Goal: Information Seeking & Learning: Learn about a topic

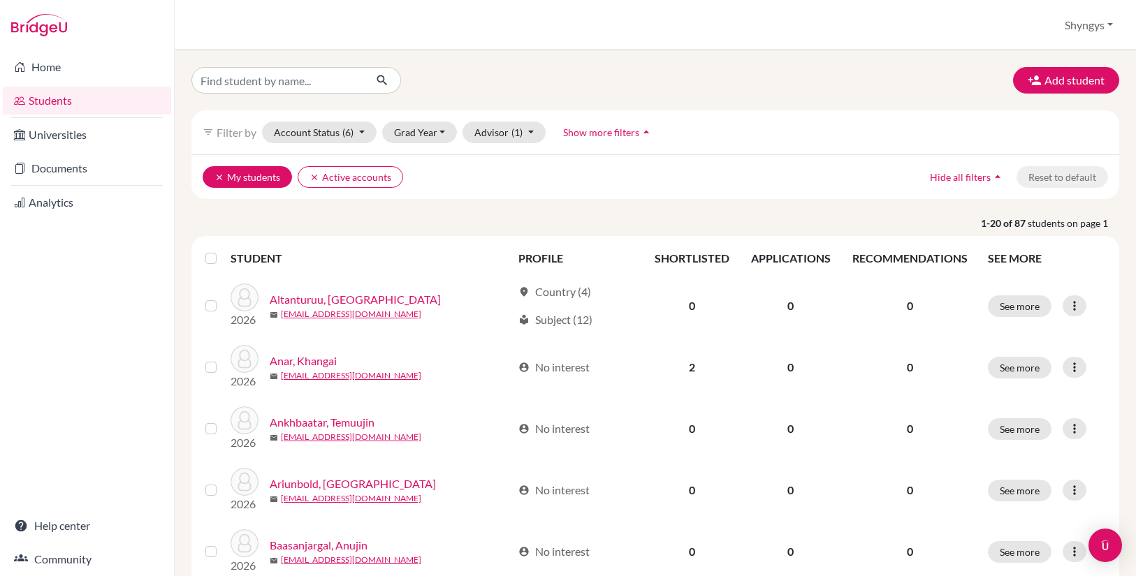
click at [219, 177] on icon "clear" at bounding box center [219, 178] width 10 height 10
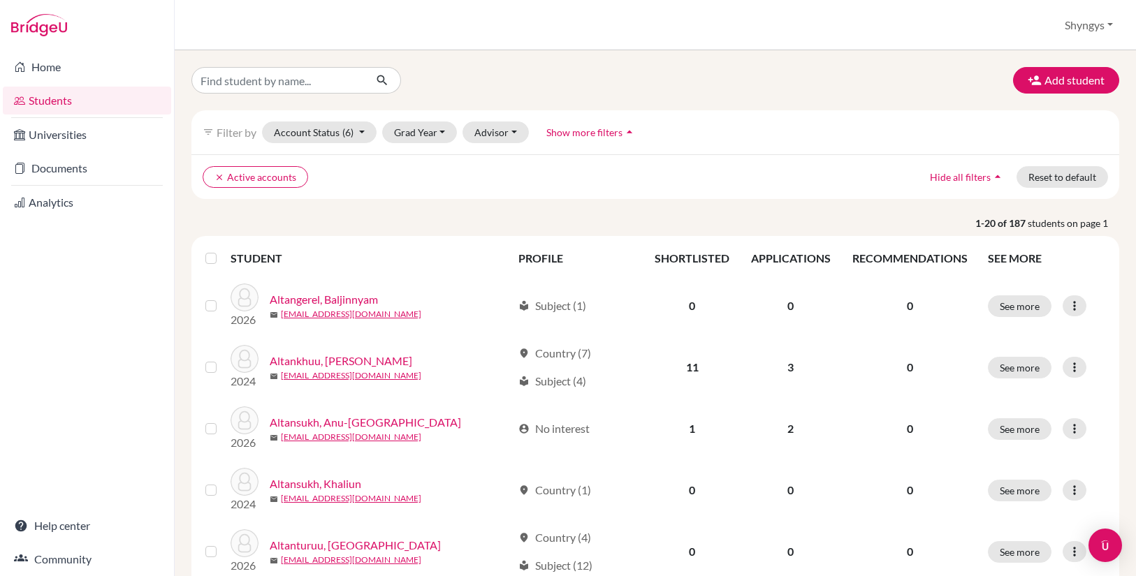
click at [219, 177] on icon "clear" at bounding box center [219, 178] width 10 height 10
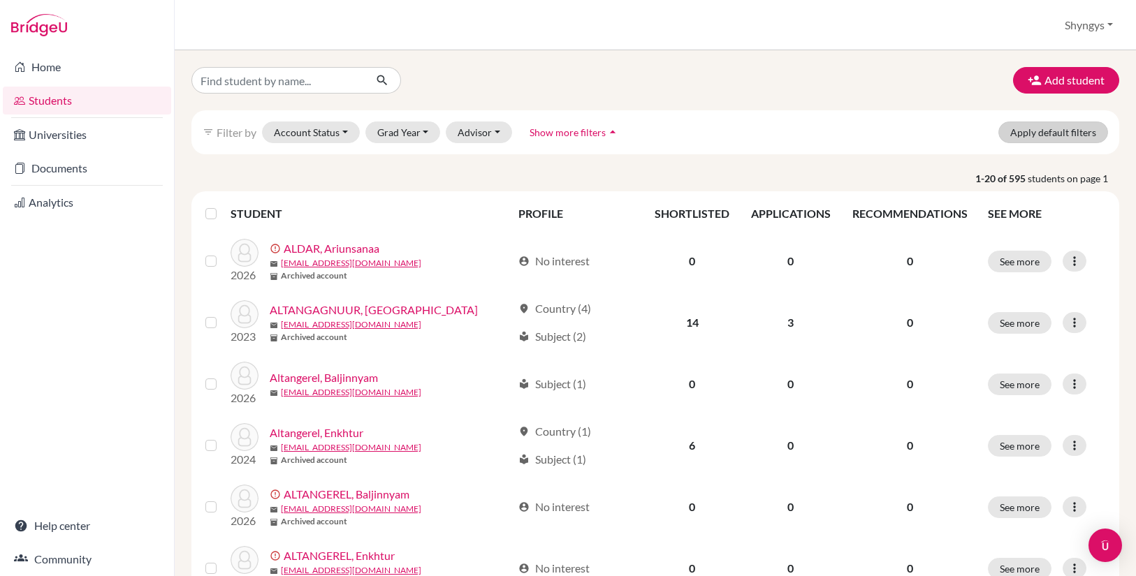
click at [1078, 138] on button "Apply default filters" at bounding box center [1053, 133] width 110 height 22
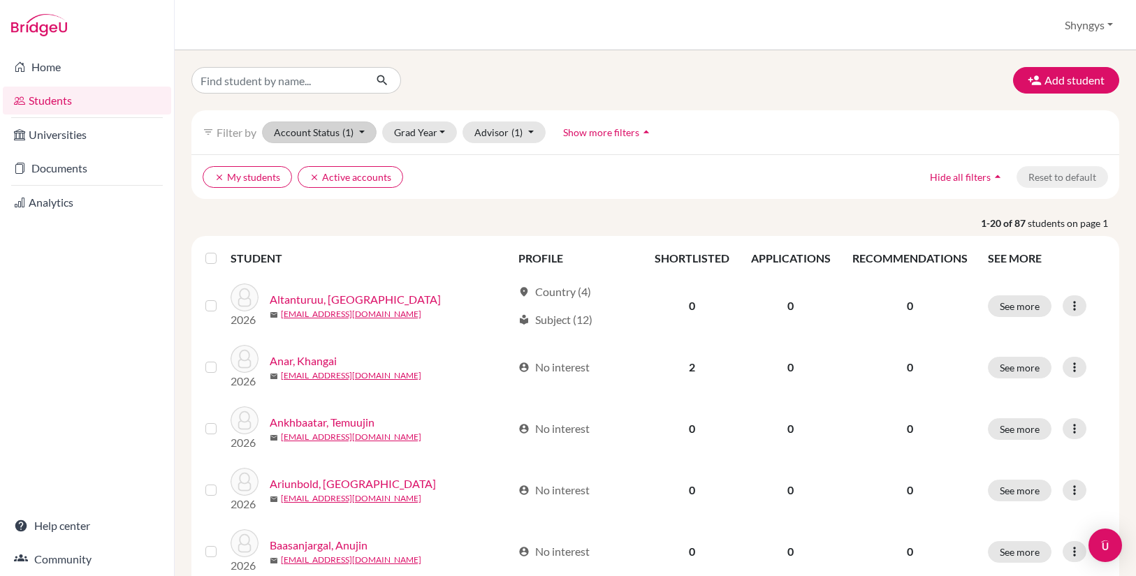
click at [359, 139] on button "Account Status (1)" at bounding box center [319, 133] width 115 height 22
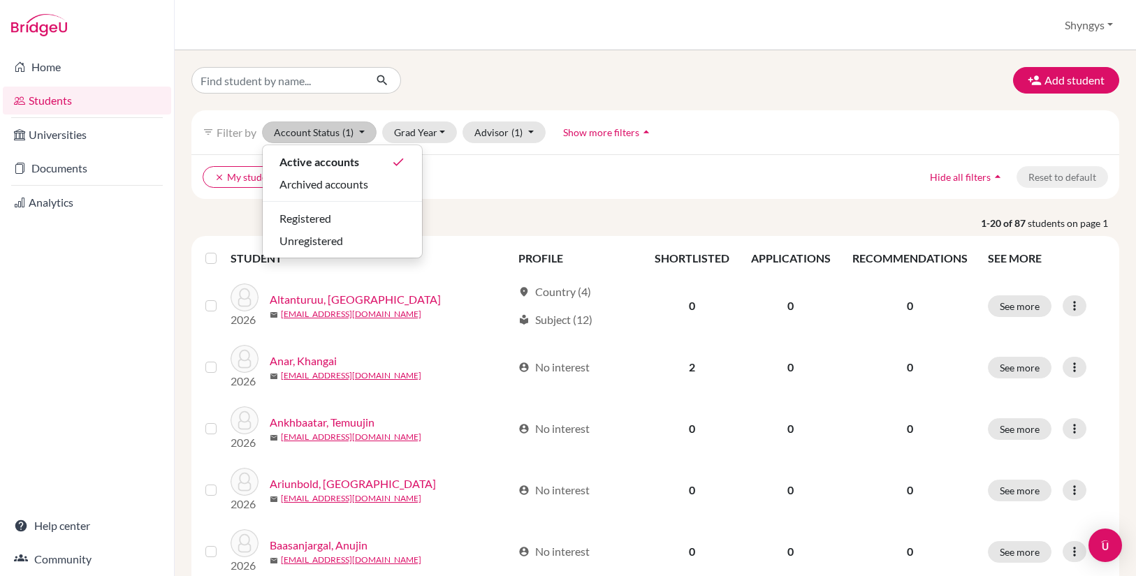
click at [528, 186] on ul "clear My students clear Active accounts" at bounding box center [542, 177] width 679 height 22
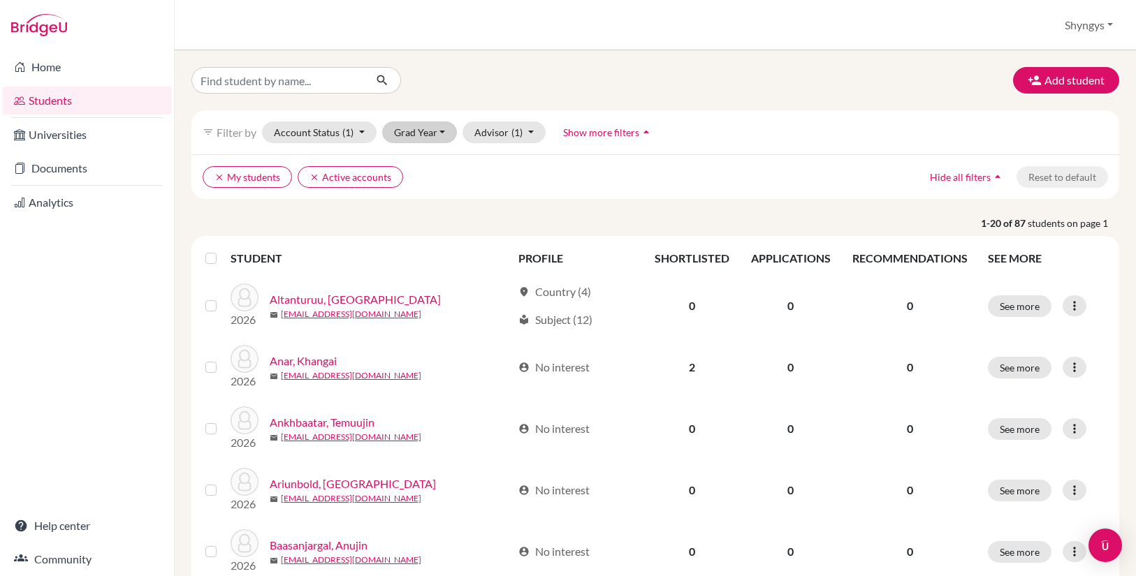
click at [444, 134] on button "Grad Year" at bounding box center [419, 133] width 75 height 22
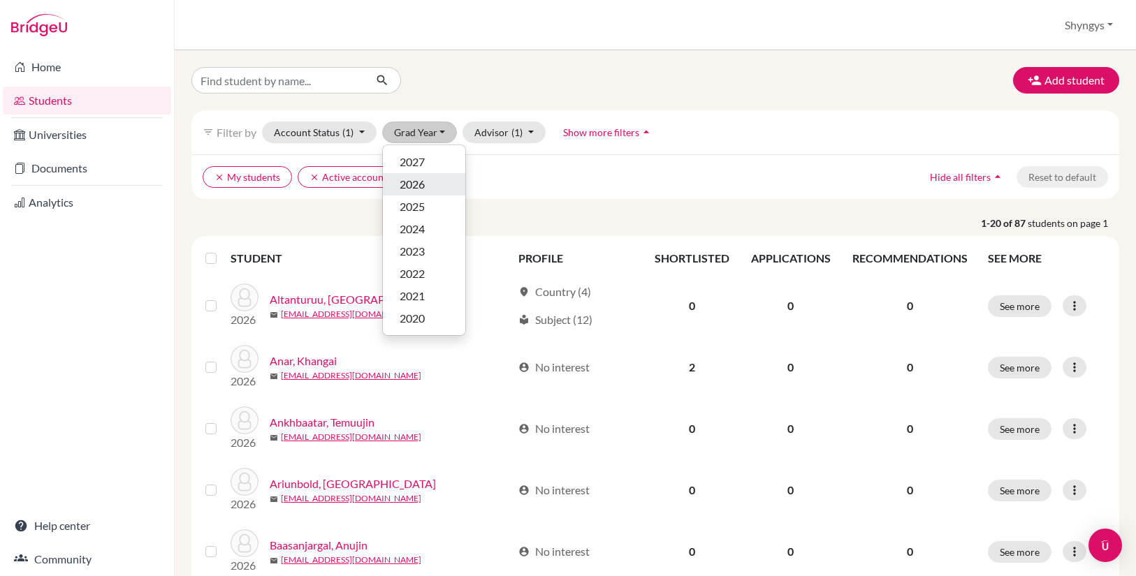
click at [421, 185] on span "2026" at bounding box center [412, 184] width 25 height 17
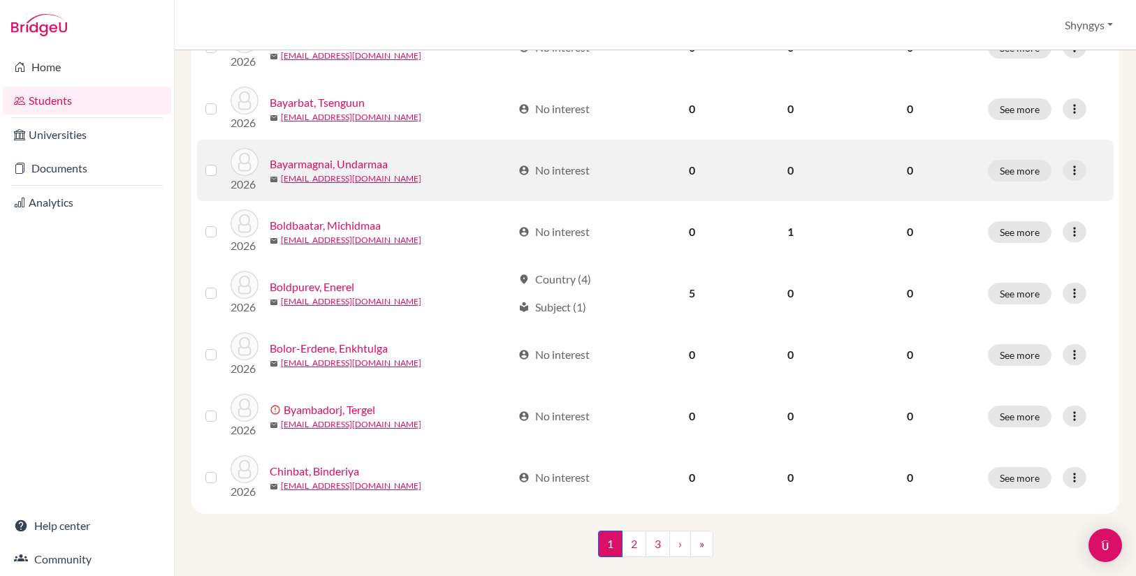
scroll to position [997, 0]
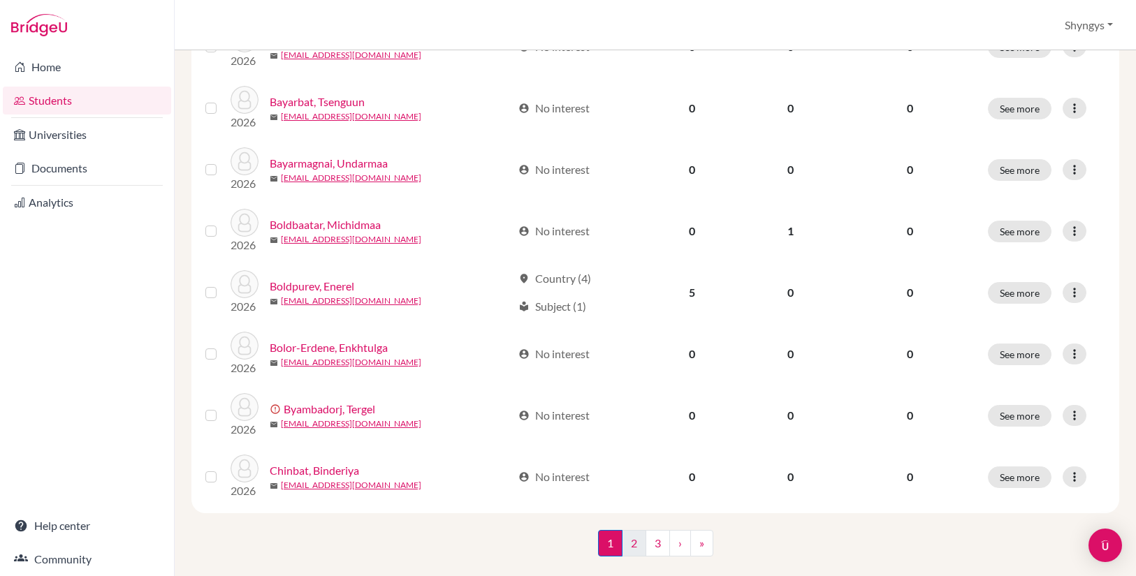
click at [636, 550] on link "2" at bounding box center [634, 543] width 24 height 27
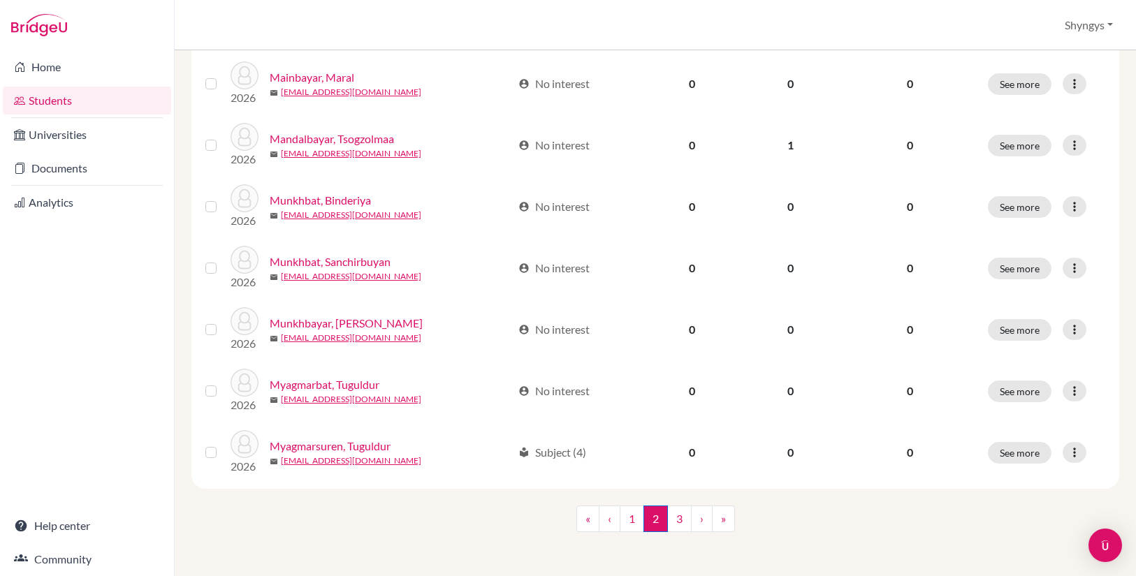
scroll to position [1022, 0]
click at [673, 520] on link "3" at bounding box center [679, 519] width 24 height 27
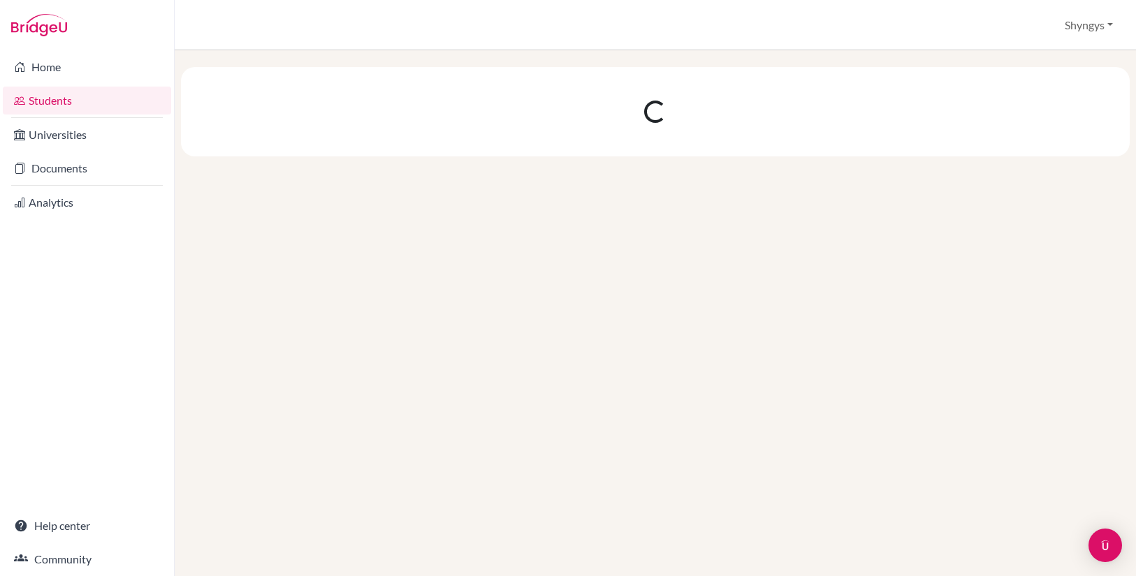
scroll to position [0, 0]
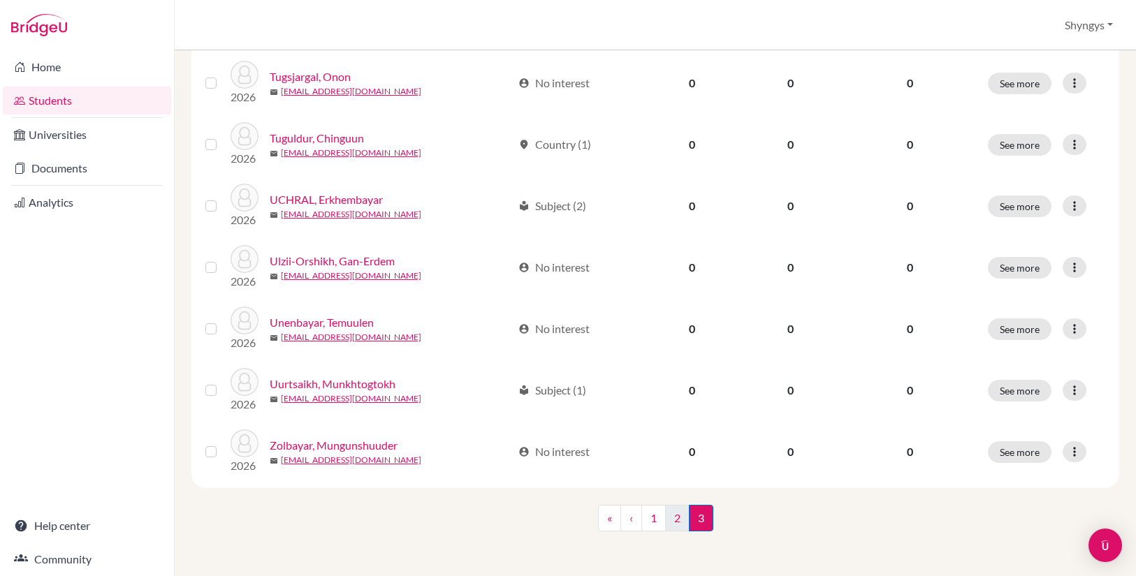
scroll to position [837, 0]
click at [650, 520] on link "1" at bounding box center [653, 518] width 24 height 27
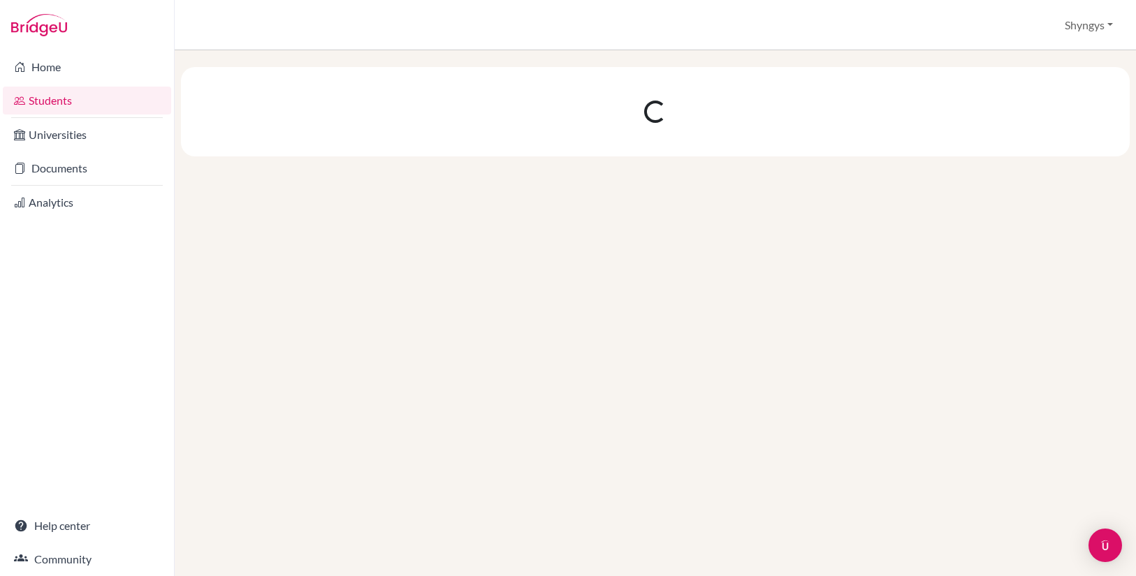
scroll to position [0, 0]
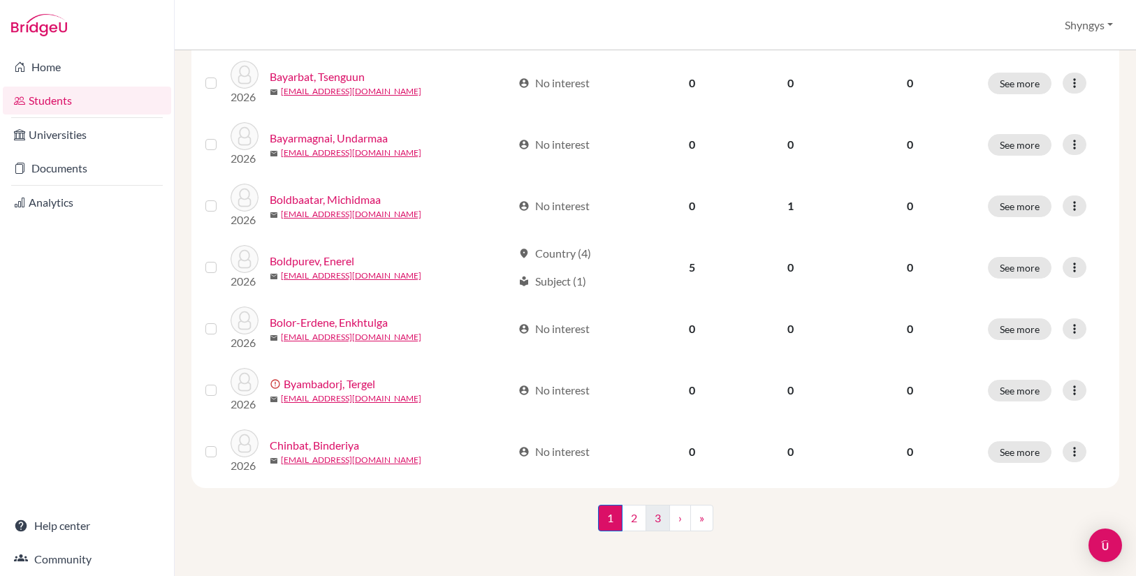
scroll to position [1022, 0]
click at [637, 518] on link "2" at bounding box center [634, 518] width 24 height 27
click at [677, 525] on link "3" at bounding box center [679, 519] width 24 height 27
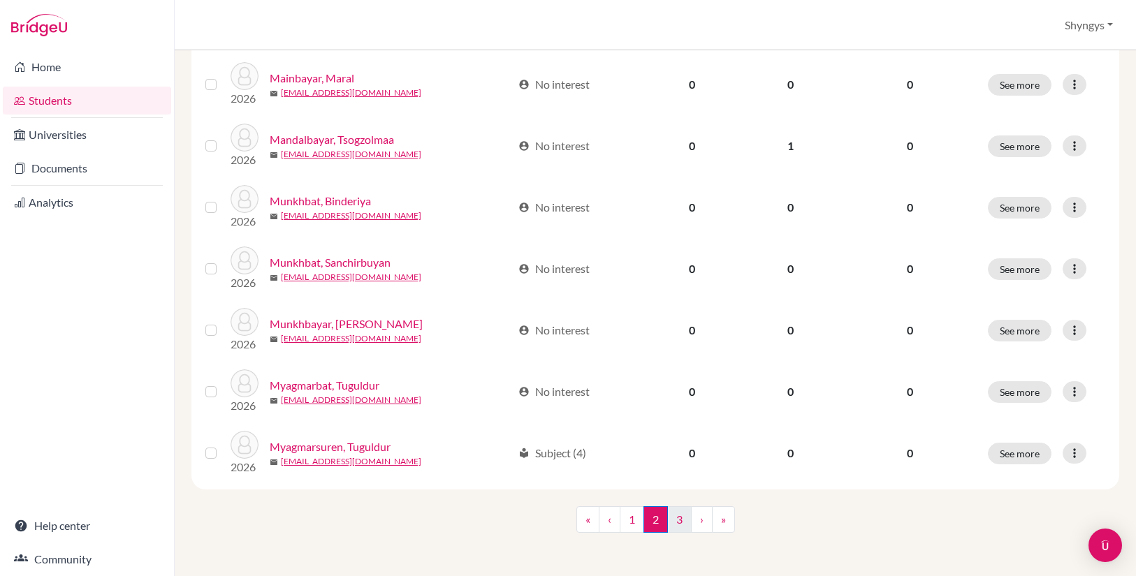
scroll to position [0, 0]
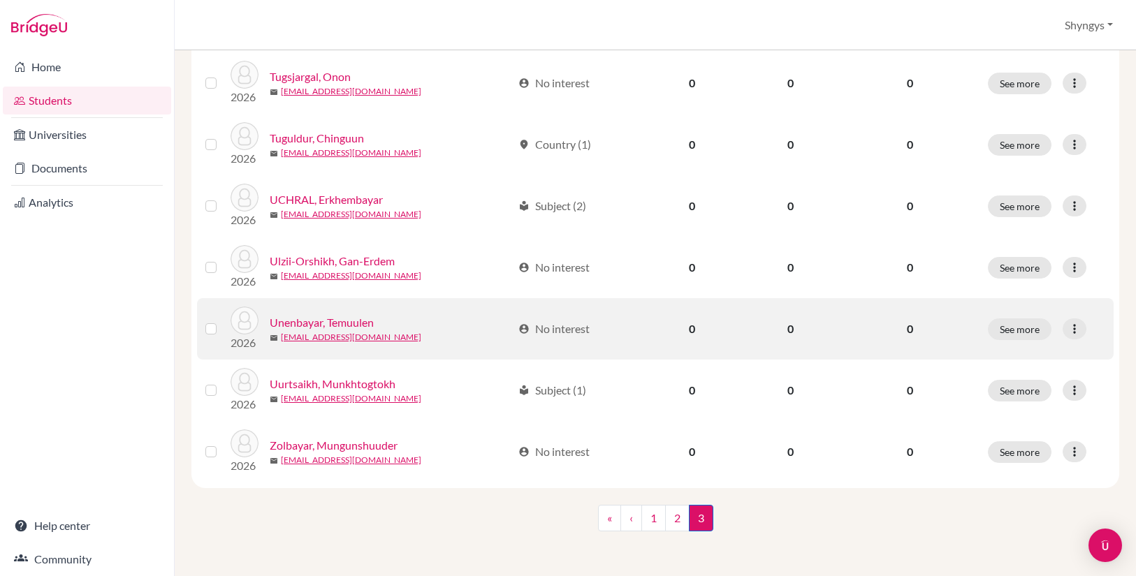
scroll to position [837, 0]
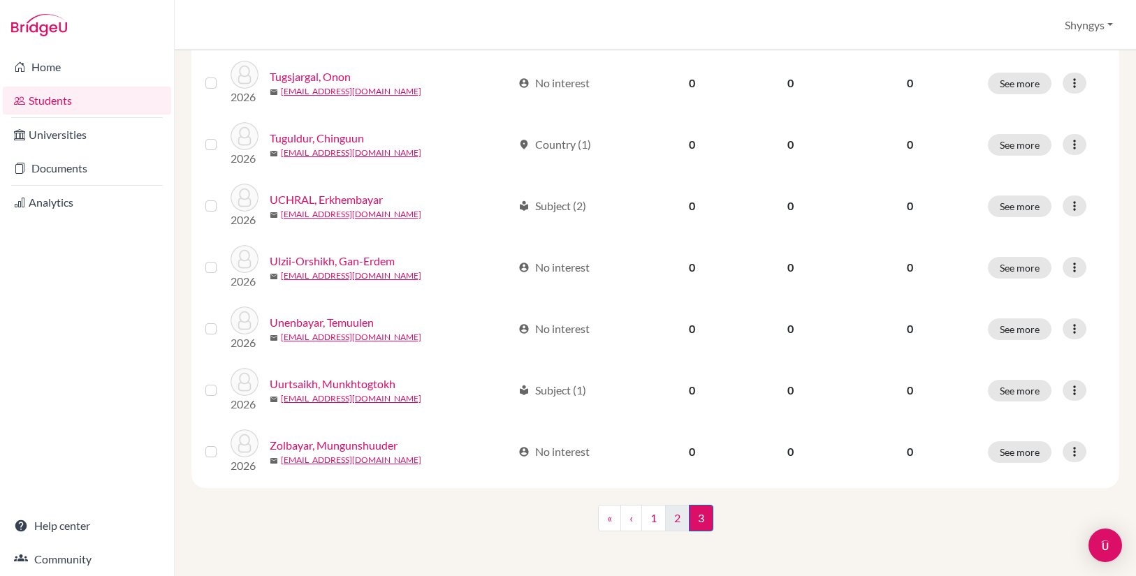
click at [673, 527] on link "2" at bounding box center [677, 518] width 24 height 27
click at [631, 518] on link "1" at bounding box center [632, 519] width 24 height 27
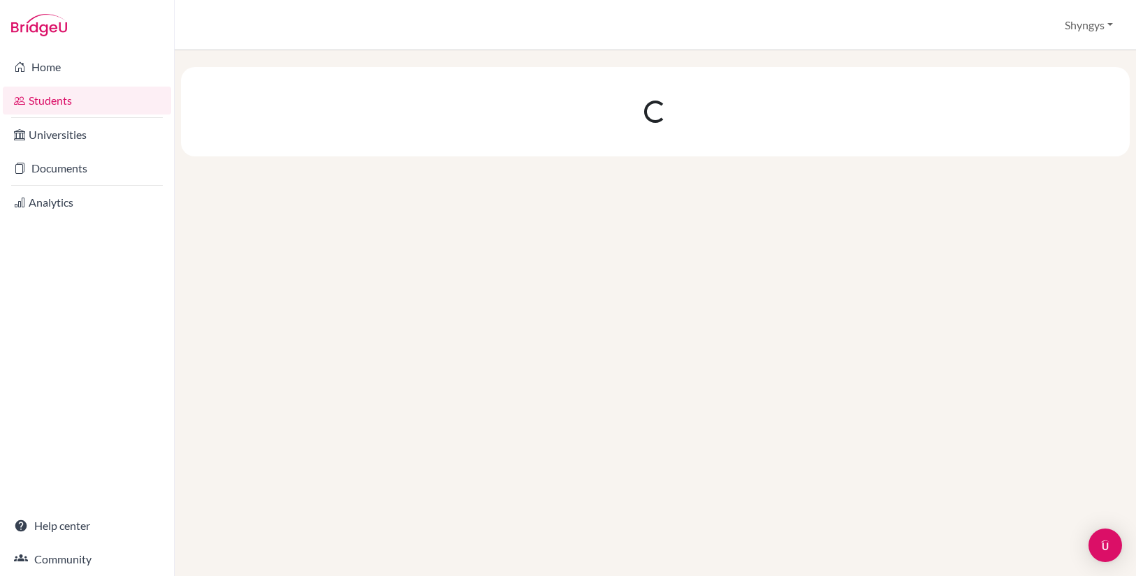
scroll to position [0, 0]
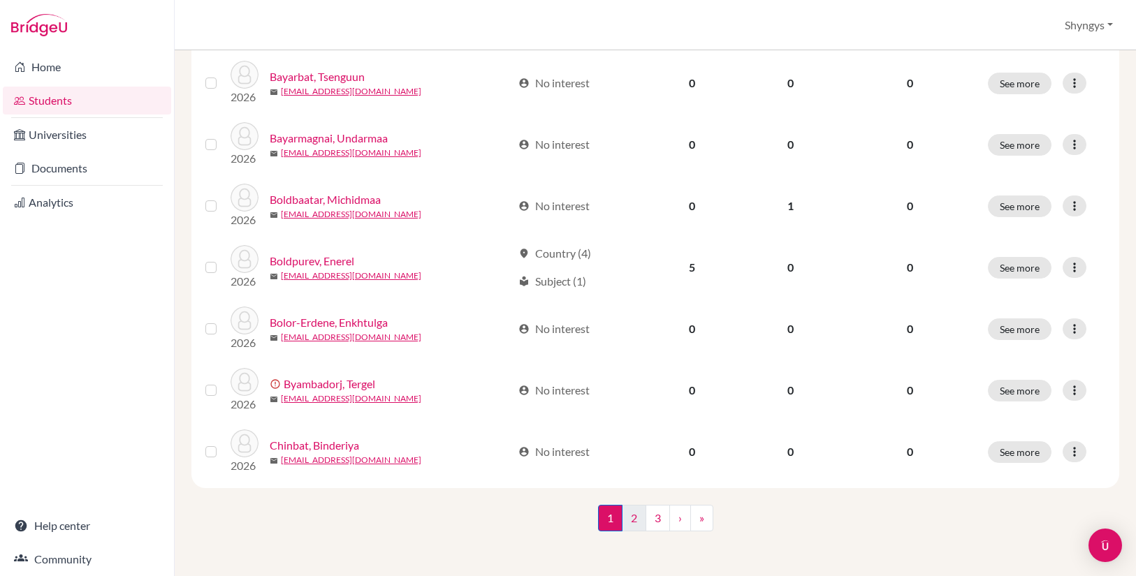
scroll to position [1022, 0]
click at [635, 517] on link "2" at bounding box center [634, 518] width 24 height 27
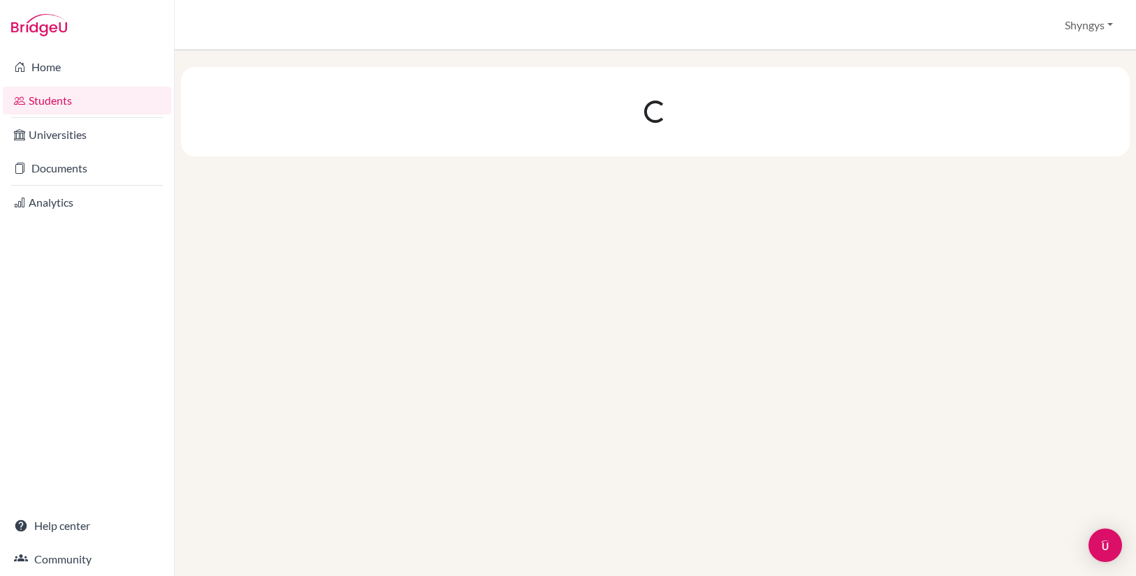
scroll to position [0, 0]
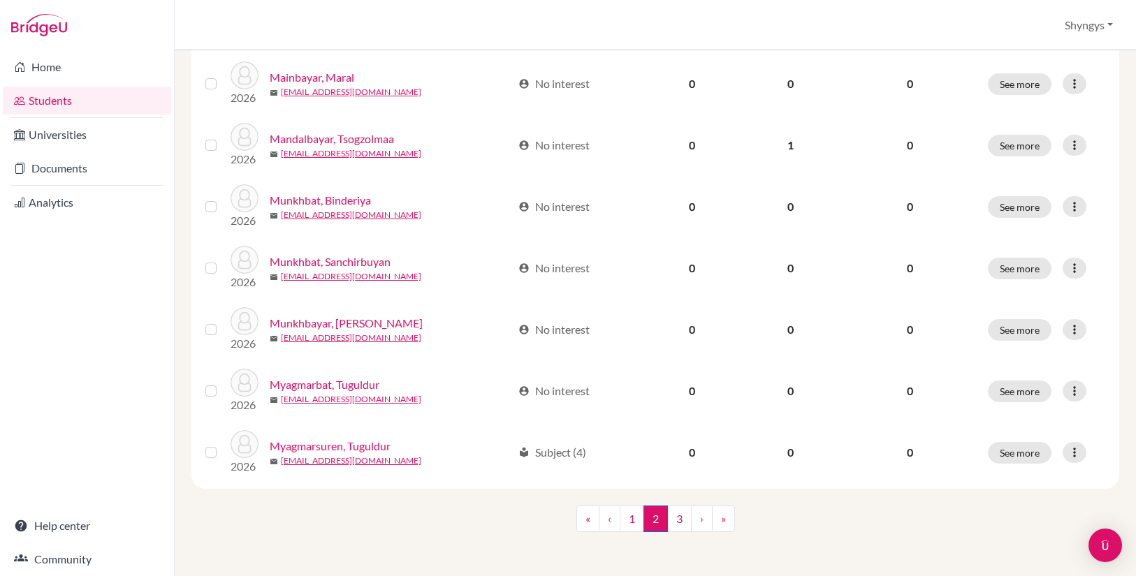
scroll to position [1022, 0]
click at [680, 514] on link "3" at bounding box center [679, 519] width 24 height 27
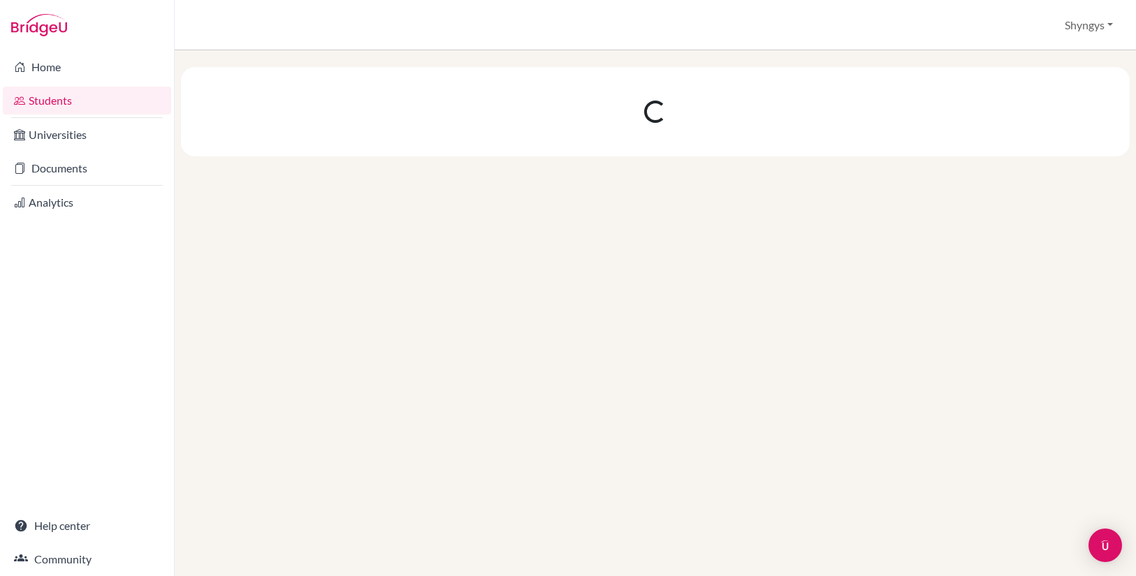
scroll to position [0, 0]
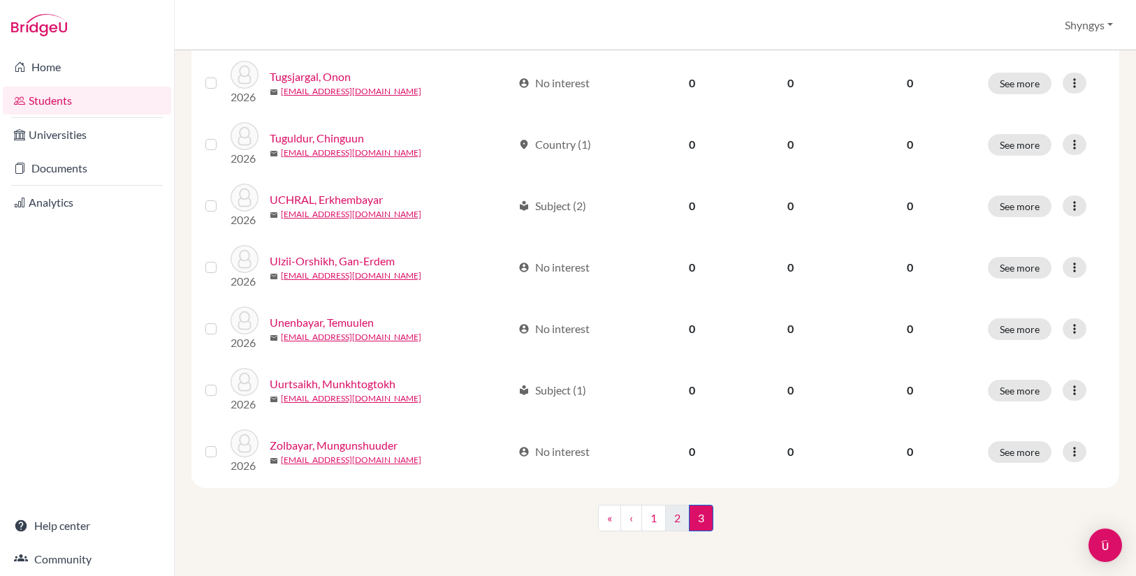
scroll to position [837, 0]
click at [646, 518] on link "1" at bounding box center [653, 518] width 24 height 27
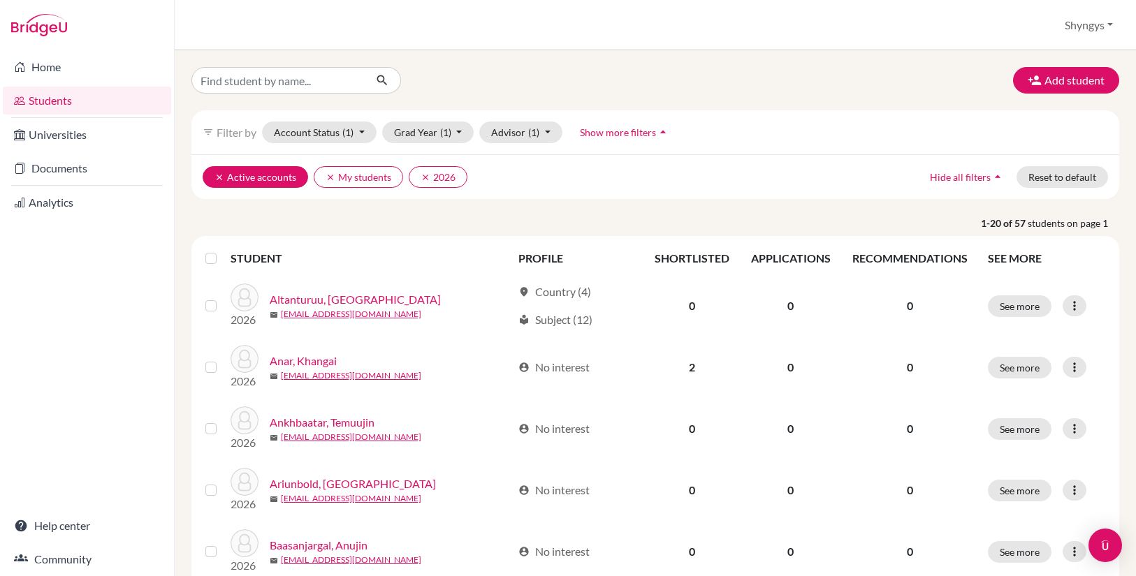
click at [219, 173] on icon "clear" at bounding box center [219, 178] width 10 height 10
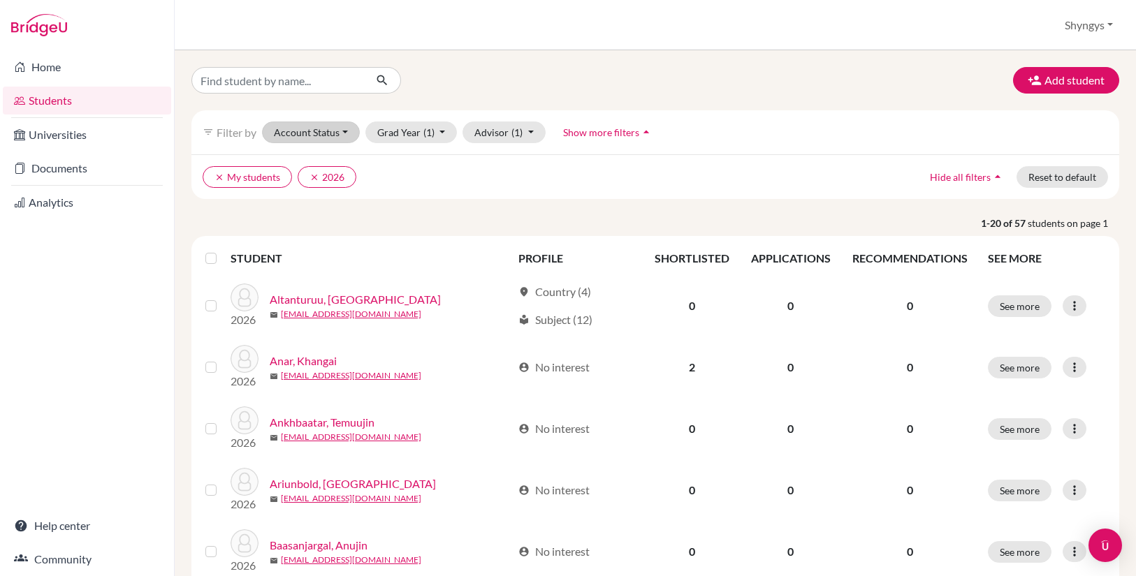
click at [343, 131] on button "Account Status" at bounding box center [311, 133] width 98 height 22
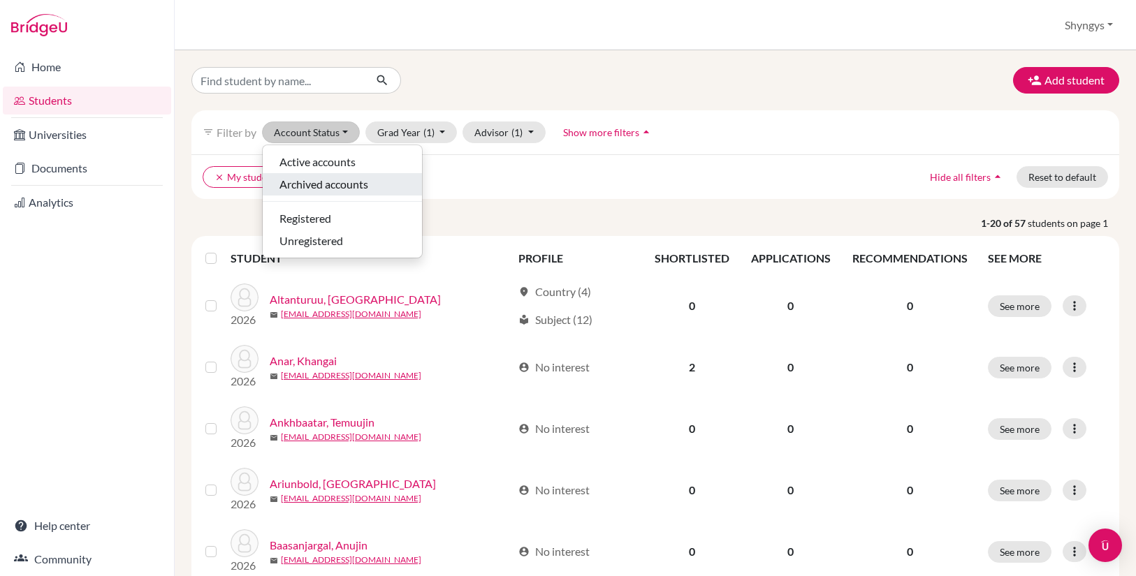
click at [331, 184] on span "Archived accounts" at bounding box center [323, 184] width 89 height 17
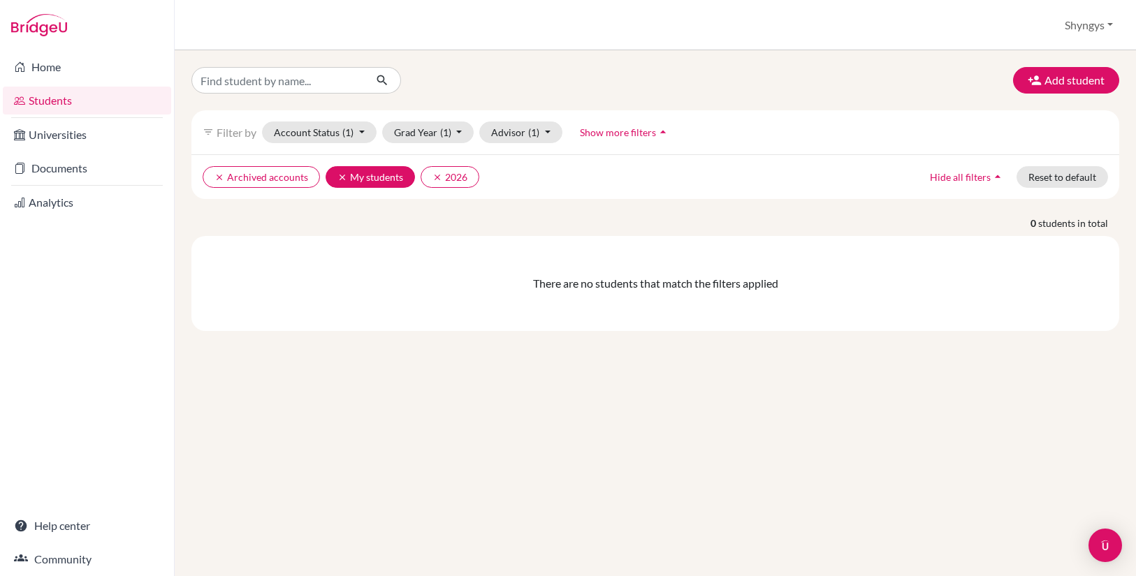
click at [342, 179] on icon "clear" at bounding box center [342, 178] width 10 height 10
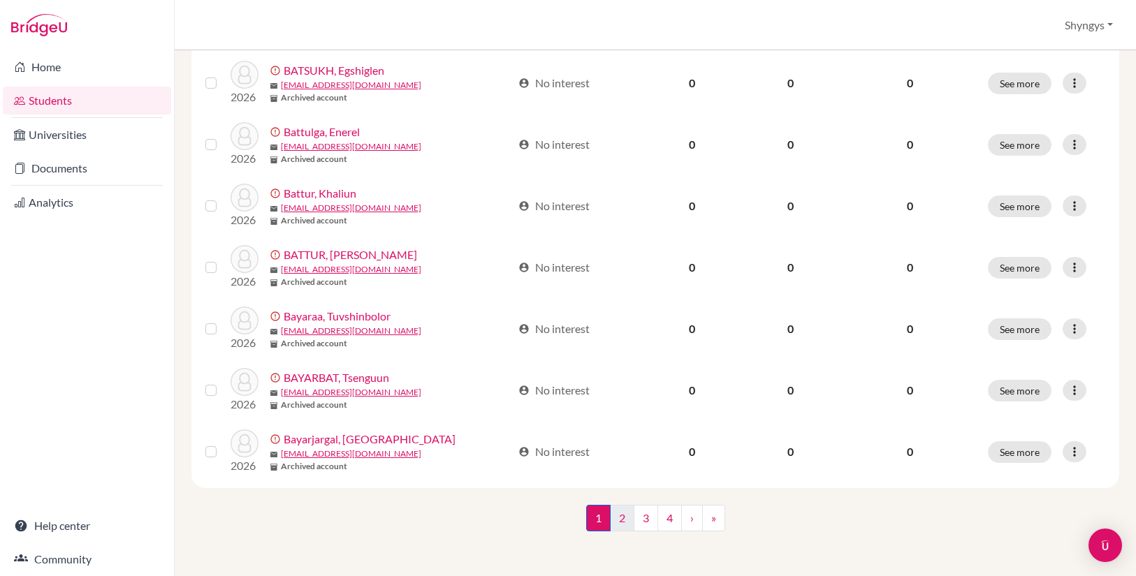
click at [620, 517] on link "2" at bounding box center [622, 518] width 24 height 27
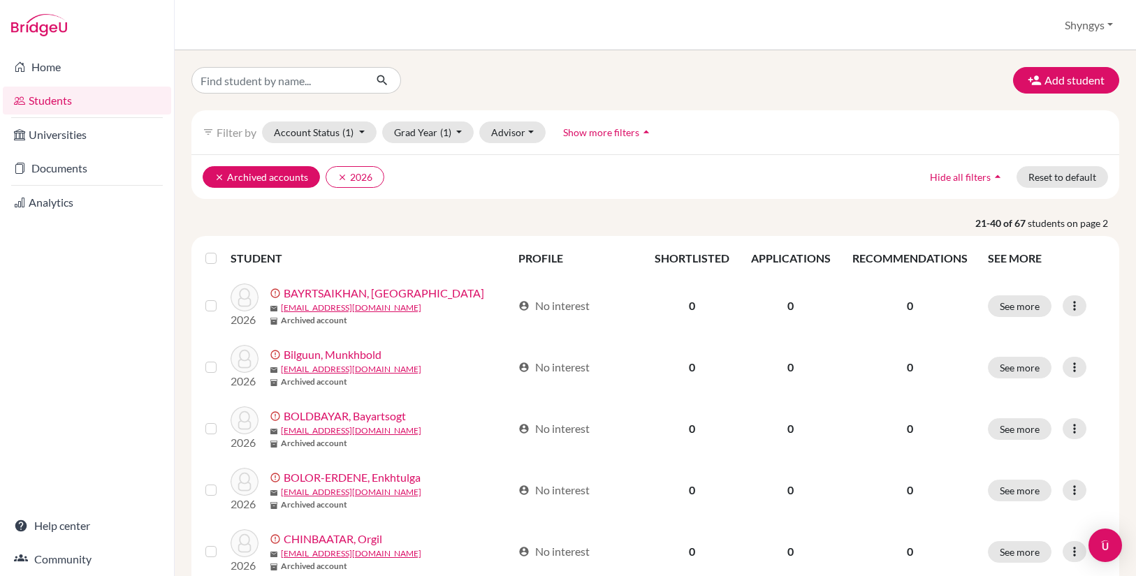
click at [221, 175] on icon "clear" at bounding box center [219, 178] width 10 height 10
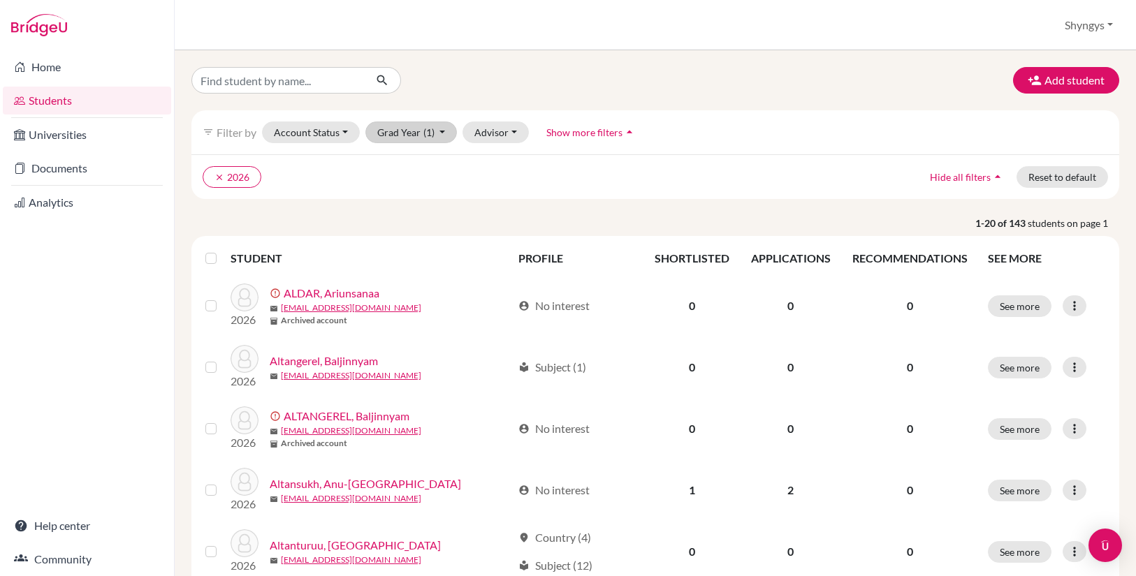
click at [396, 131] on button "Grad Year (1)" at bounding box center [411, 133] width 92 height 22
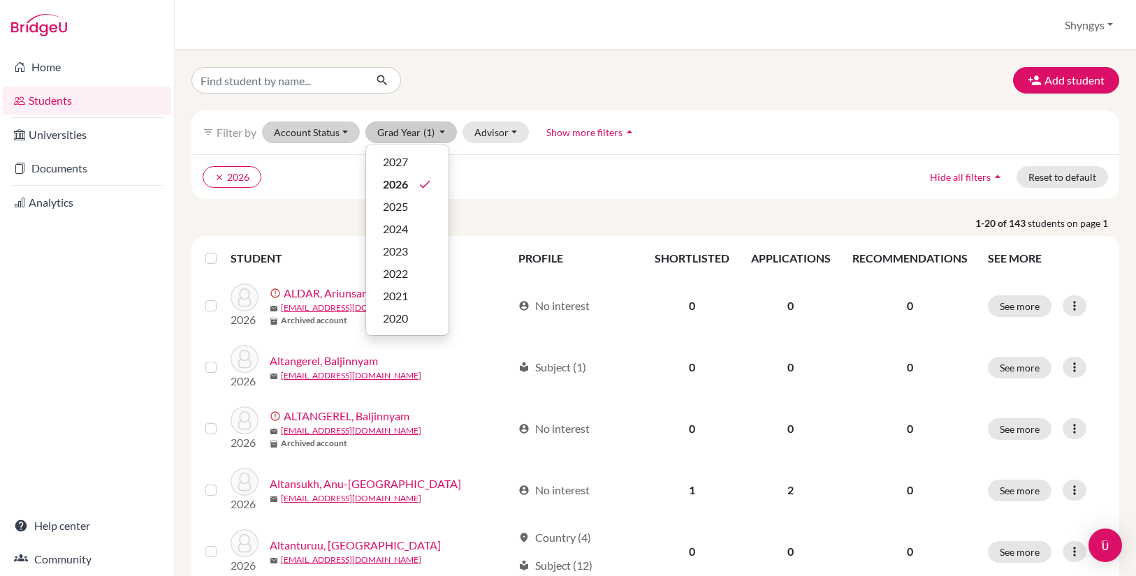
click at [332, 130] on button "Account Status" at bounding box center [311, 133] width 98 height 22
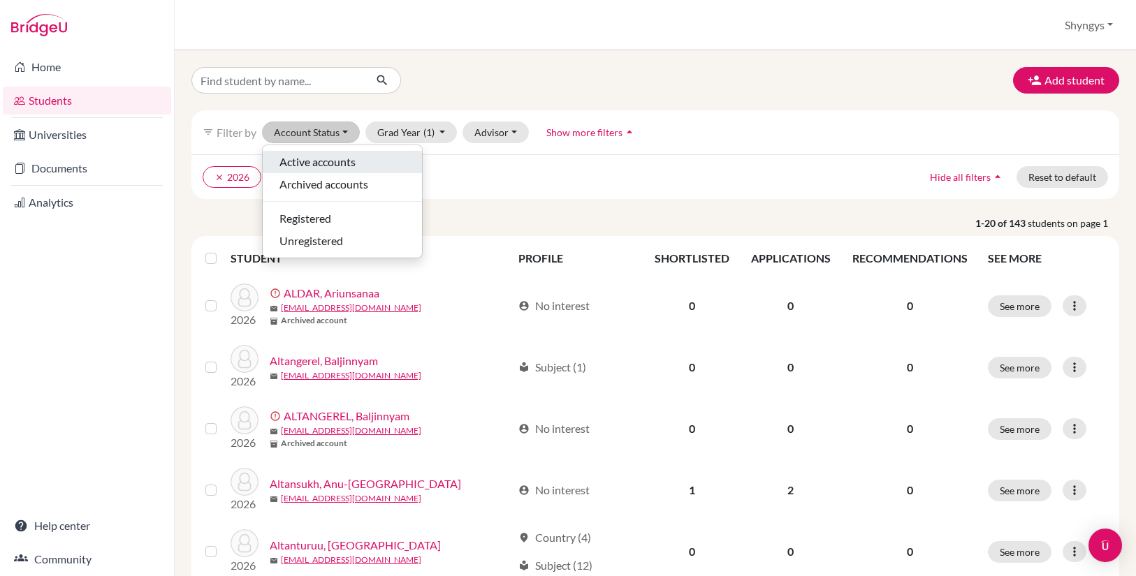
click at [330, 165] on span "Active accounts" at bounding box center [317, 162] width 76 height 17
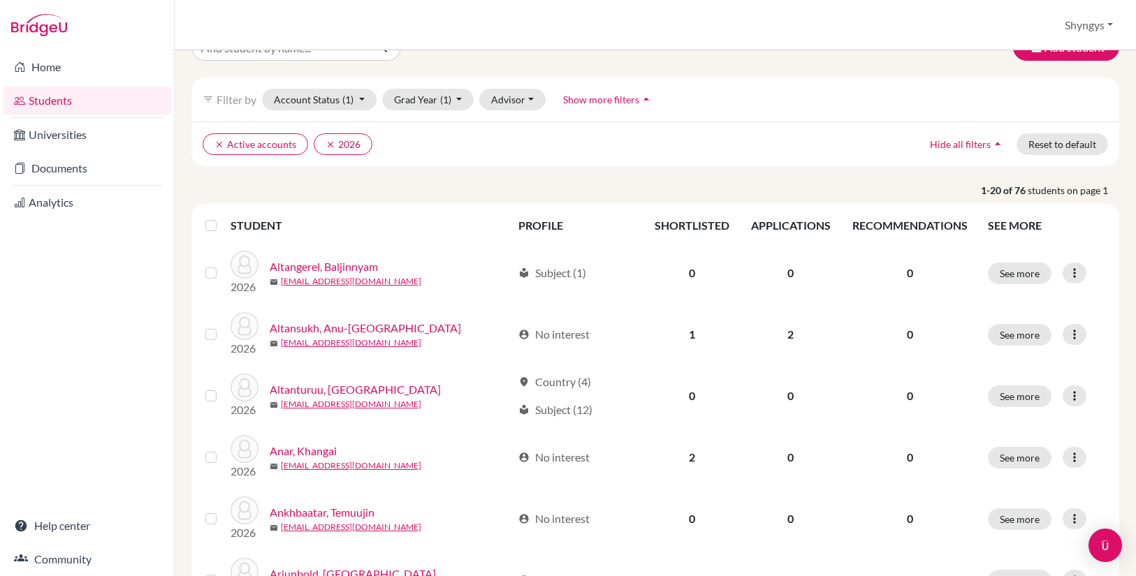
scroll to position [35, 0]
